Goal: Download file/media

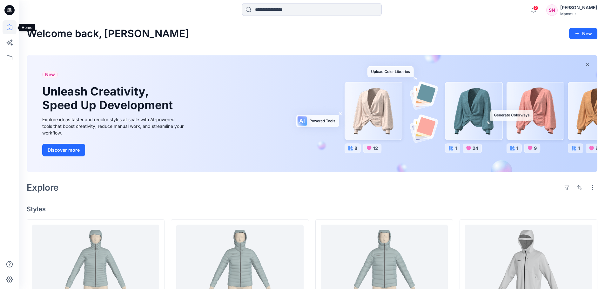
click at [8, 25] on icon at bounding box center [10, 27] width 6 height 6
click at [13, 57] on icon at bounding box center [10, 58] width 14 height 14
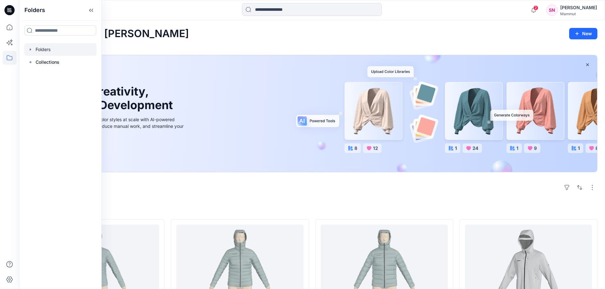
click at [44, 51] on div at bounding box center [60, 49] width 72 height 13
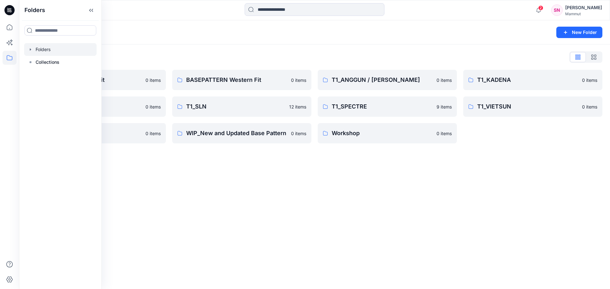
click at [324, 187] on div "Folders New Folder Folders List BASEPATTERN Asia Fit 0 items T1_KIDO 0 items T1…" at bounding box center [314, 154] width 590 height 269
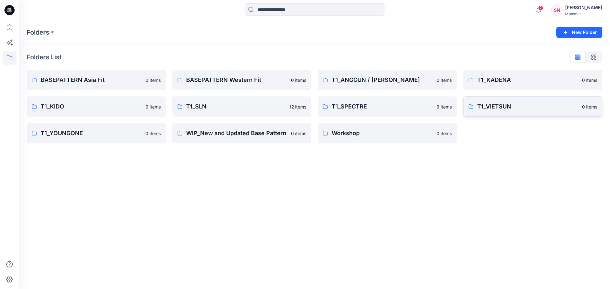
click at [501, 103] on p "T1_VIETSUN" at bounding box center [527, 106] width 101 height 9
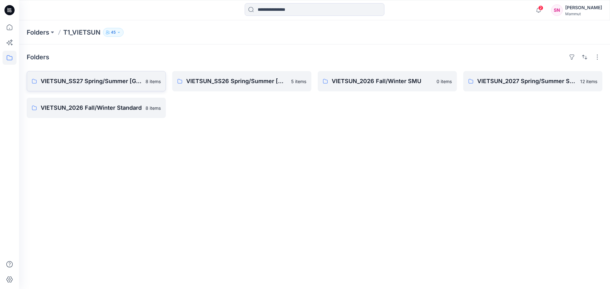
click at [128, 82] on p "VIETSUN_SS27 Spring/Summer [GEOGRAPHIC_DATA]" at bounding box center [91, 81] width 101 height 9
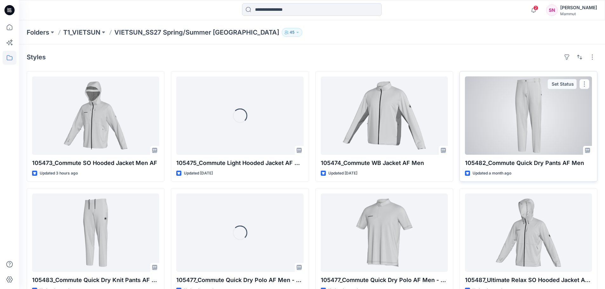
click at [521, 118] on div at bounding box center [528, 116] width 127 height 78
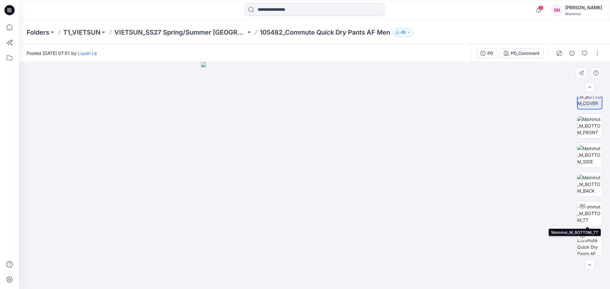
scroll to position [13, 0]
click at [485, 50] on button "P0" at bounding box center [486, 53] width 21 height 10
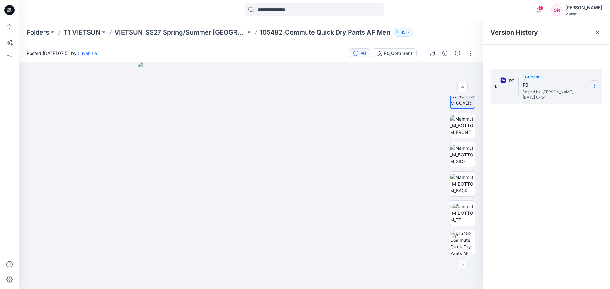
click at [592, 86] on icon at bounding box center [593, 85] width 5 height 5
click at [564, 96] on span "Download Source BW File" at bounding box center [561, 98] width 53 height 8
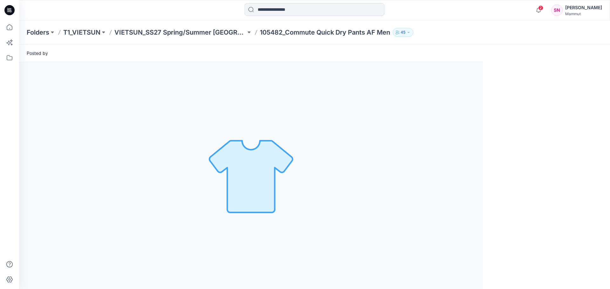
scroll to position [0, 0]
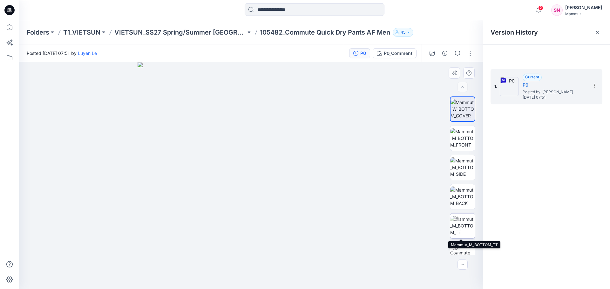
click at [465, 226] on img at bounding box center [462, 226] width 25 height 20
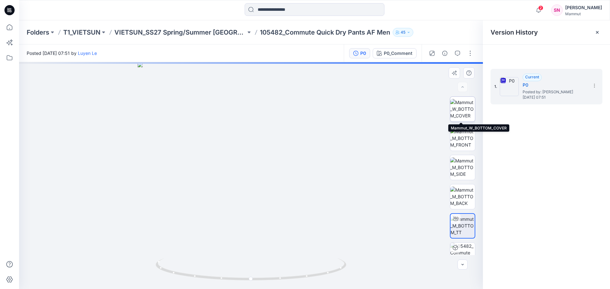
click at [467, 109] on img at bounding box center [462, 109] width 25 height 20
